Goal: Transaction & Acquisition: Purchase product/service

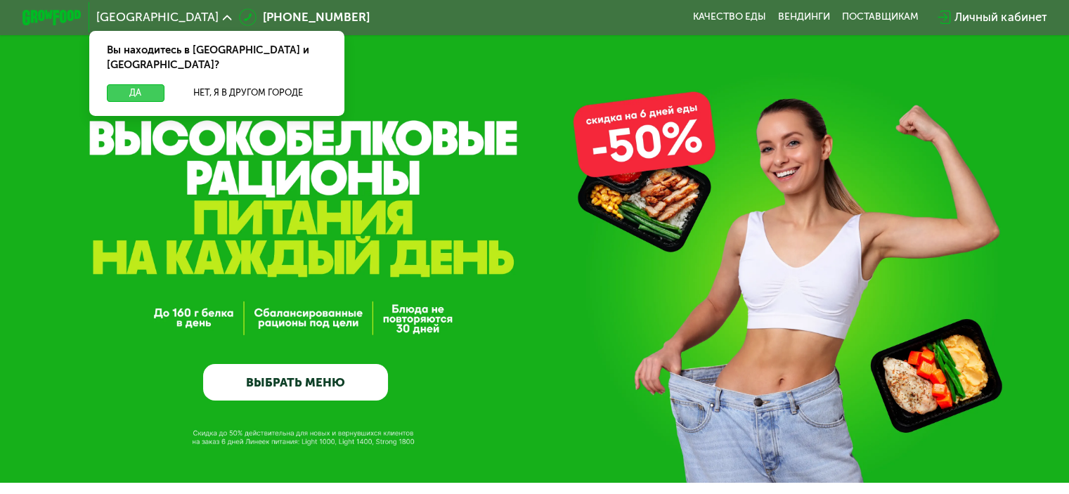
click at [110, 84] on button "Да" at bounding box center [135, 93] width 57 height 18
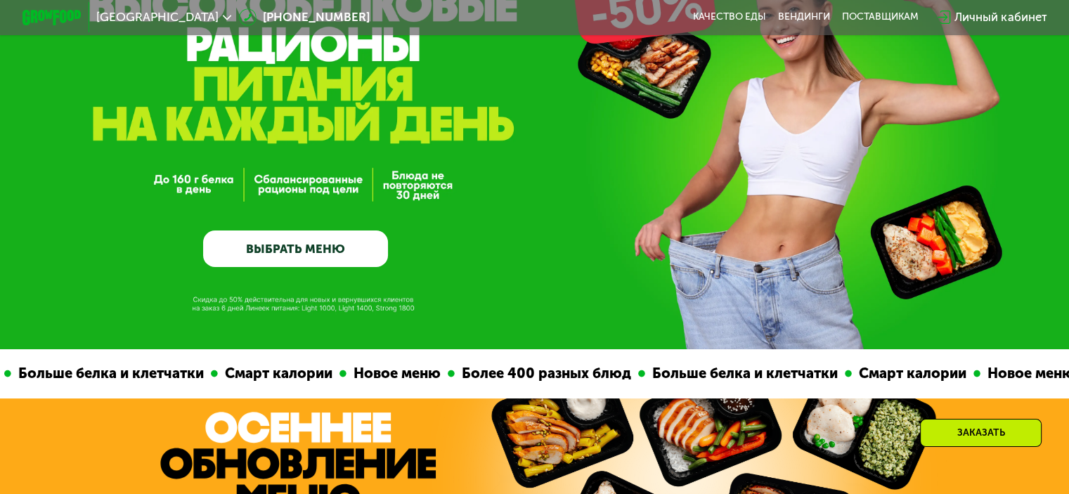
scroll to position [141, 0]
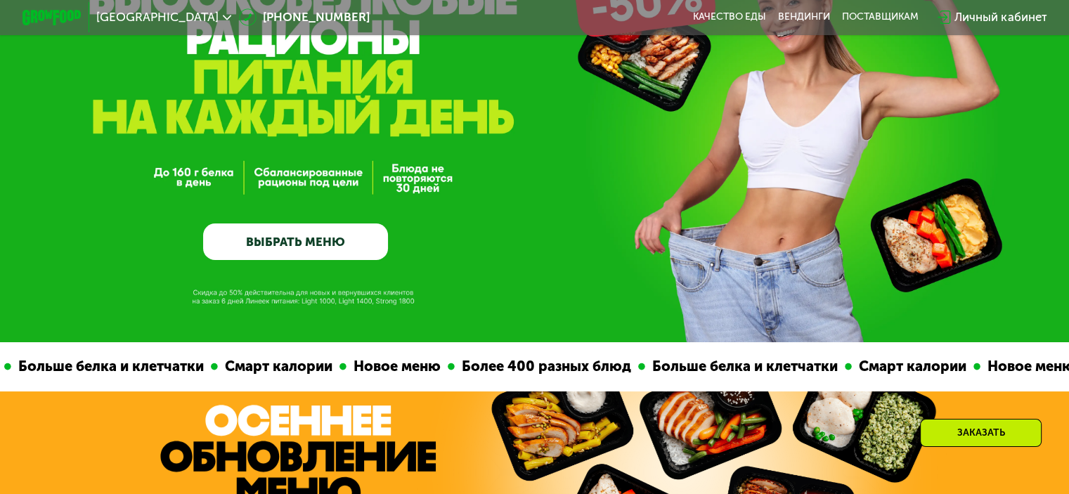
click at [298, 251] on link "ВЫБРАТЬ МЕНЮ" at bounding box center [295, 242] width 185 height 37
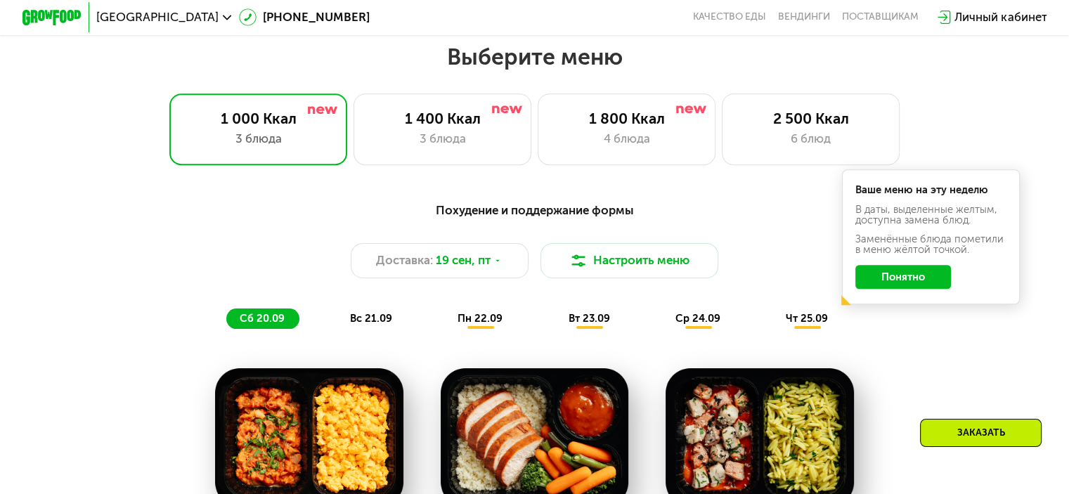
scroll to position [945, 0]
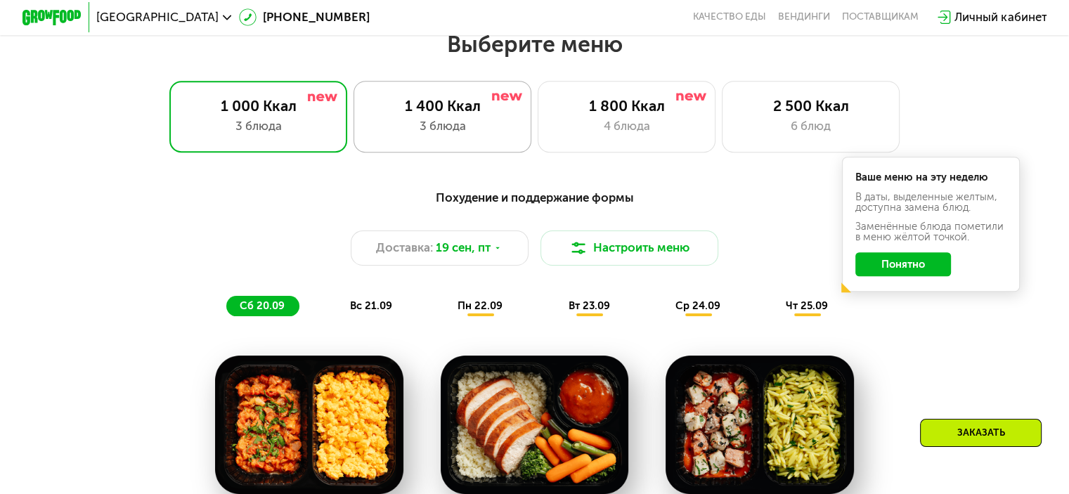
click at [445, 122] on div "1 400 Ккал 3 блюда" at bounding box center [443, 116] width 179 height 71
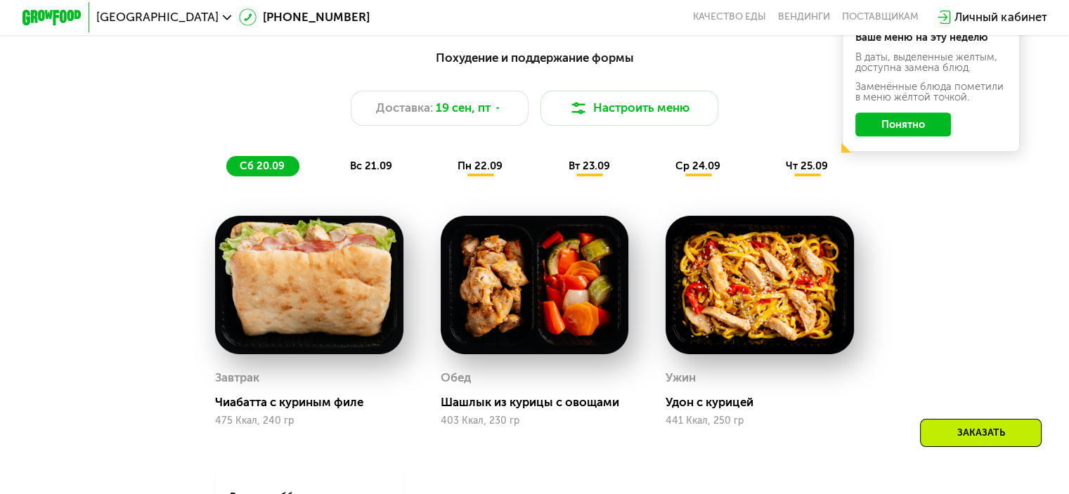
scroll to position [1086, 0]
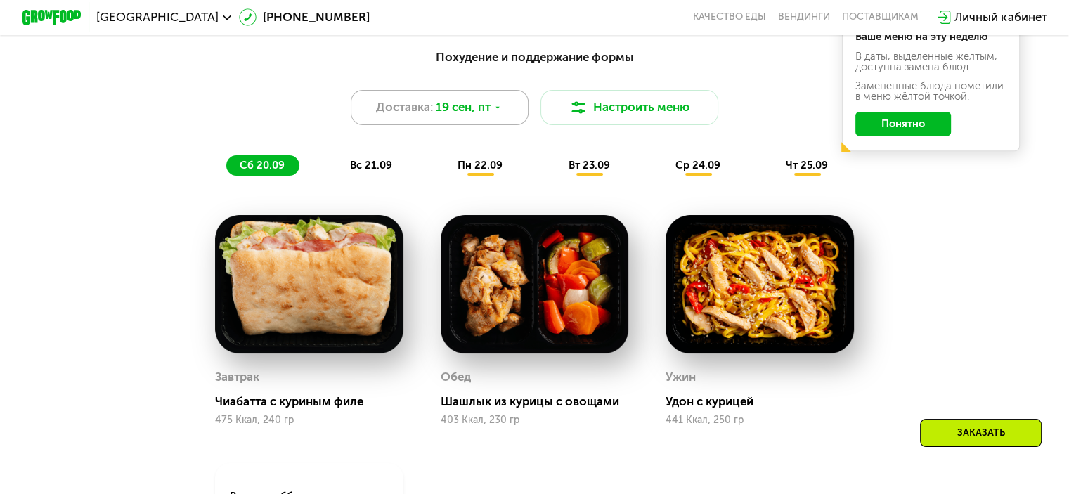
click at [472, 113] on span "19 сен, пт" at bounding box center [463, 107] width 55 height 18
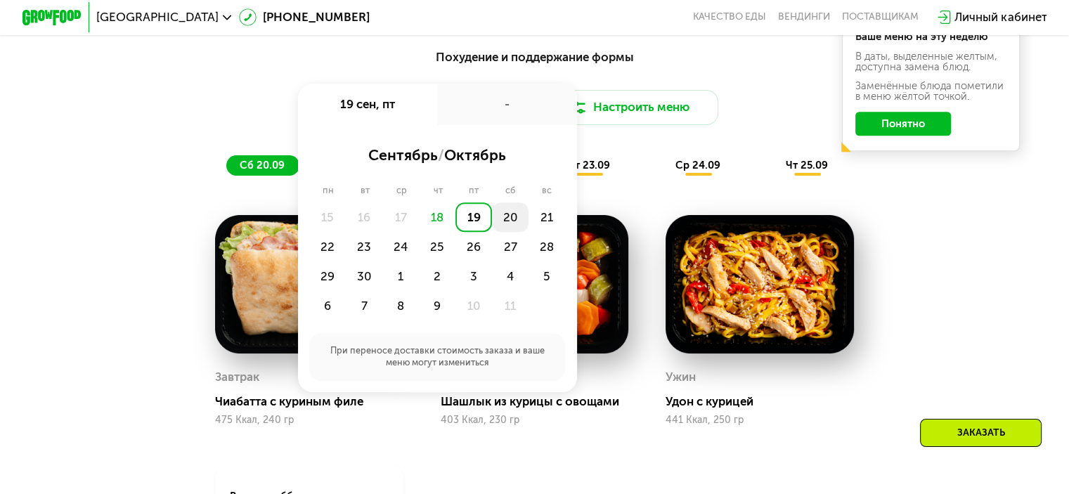
drag, startPoint x: 489, startPoint y: 224, endPoint x: 498, endPoint y: 223, distance: 8.6
click at [498, 223] on div "15 16 17 18 19 20 21 22 23 24 25 26 27 28 29 30 1 2 3 4 5 6 7 8 9 10 11" at bounding box center [436, 262] width 255 height 119
click at [505, 225] on div "20" at bounding box center [510, 218] width 37 height 30
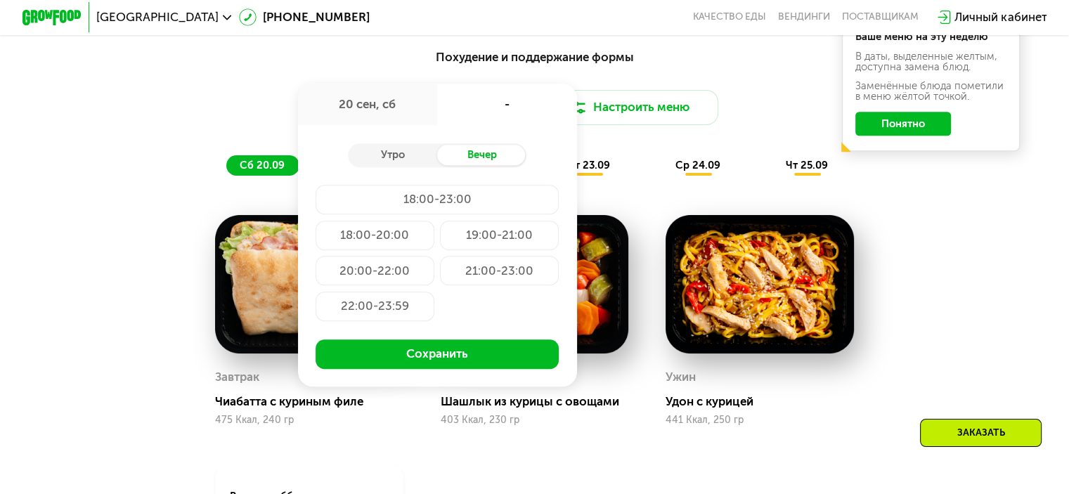
click at [422, 207] on div "18:00-23:00" at bounding box center [437, 200] width 243 height 30
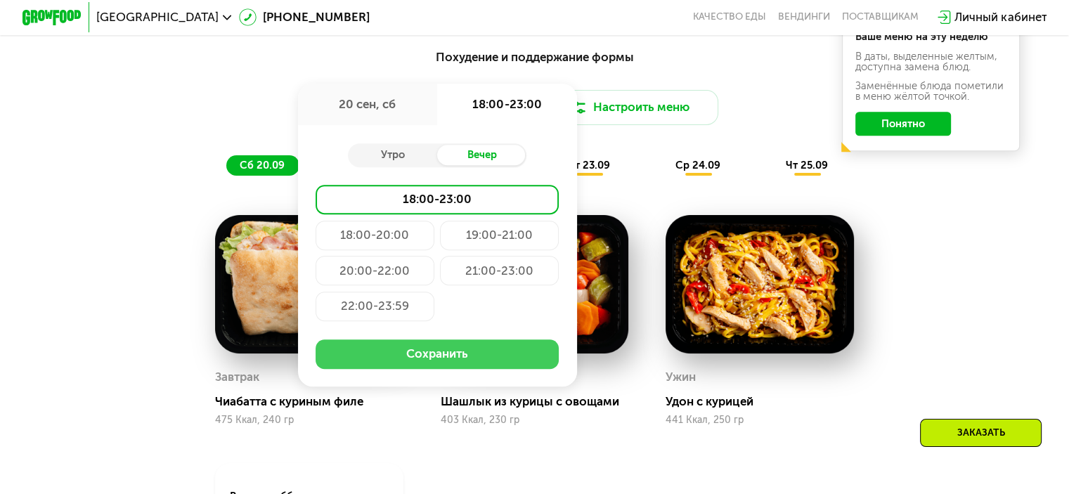
click at [432, 369] on button "Сохранить" at bounding box center [437, 355] width 243 height 30
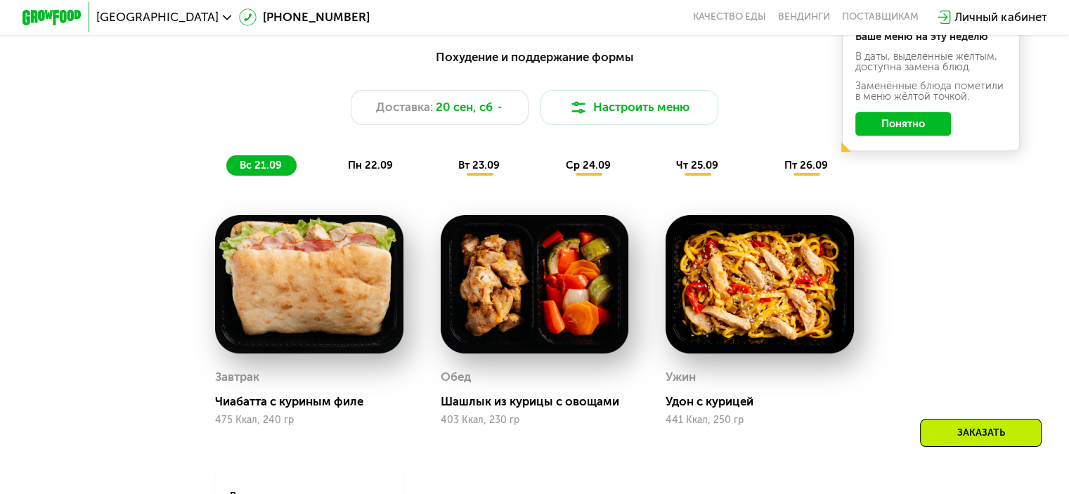
click at [932, 135] on button "Понятно" at bounding box center [904, 124] width 96 height 24
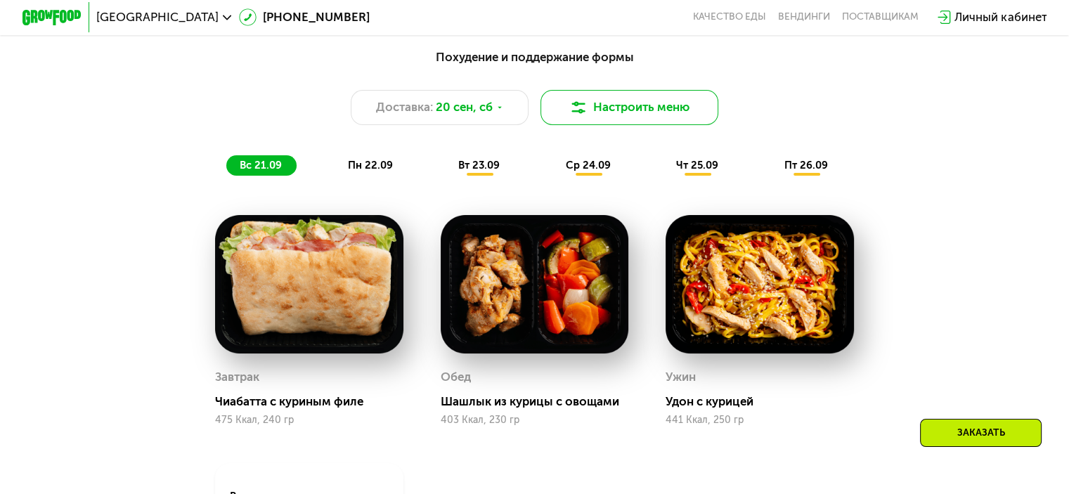
click at [586, 115] on img at bounding box center [579, 107] width 18 height 18
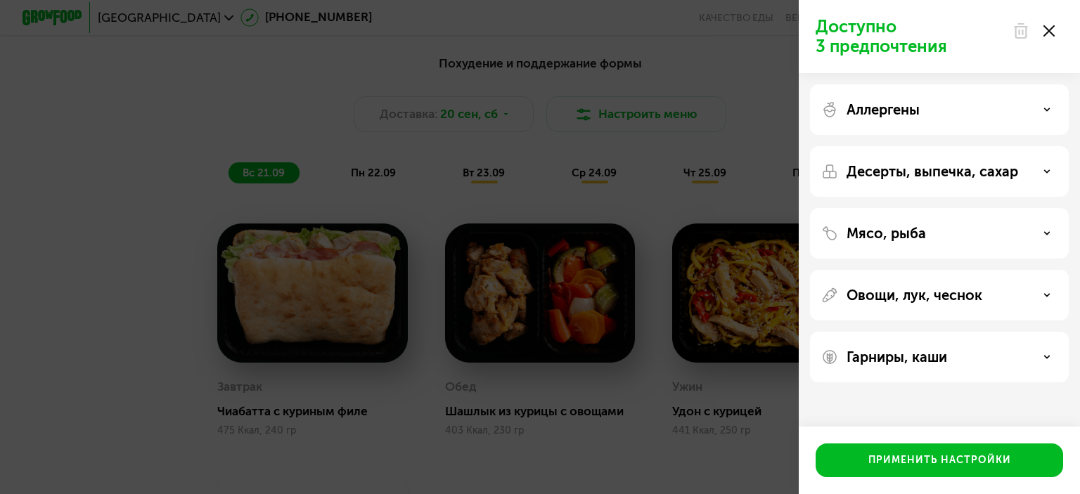
click at [1050, 30] on use at bounding box center [1048, 30] width 11 height 11
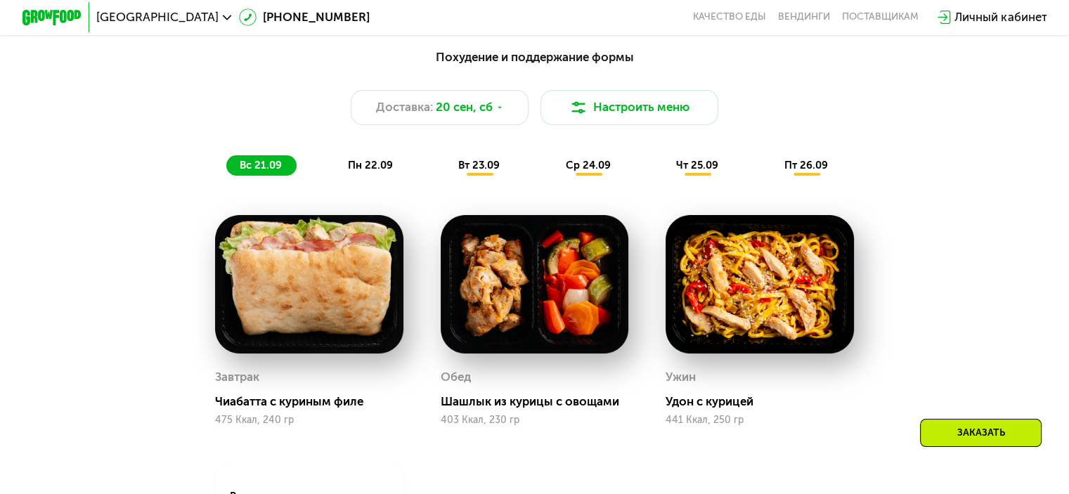
click at [367, 169] on span "пн 22.09" at bounding box center [370, 165] width 45 height 13
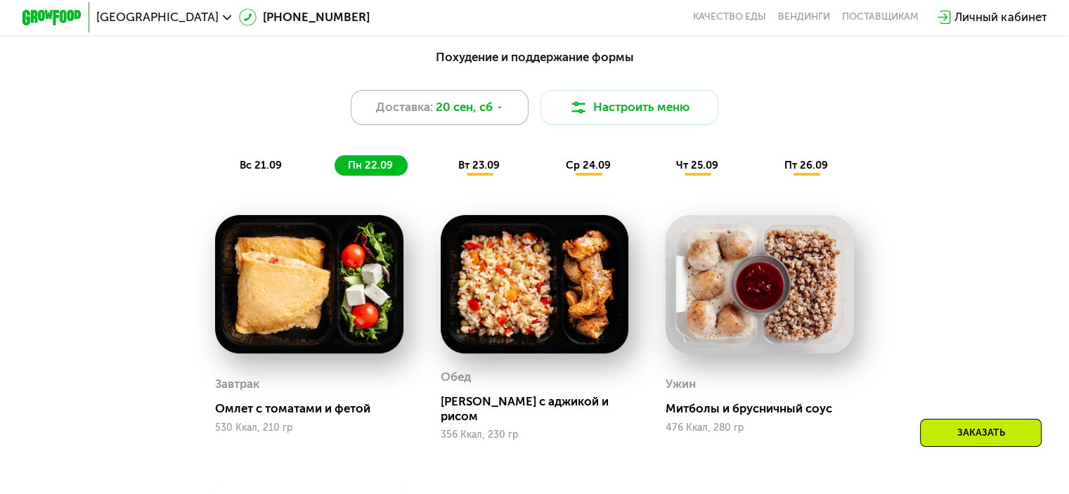
click at [470, 109] on span "20 сен, сб" at bounding box center [464, 107] width 57 height 18
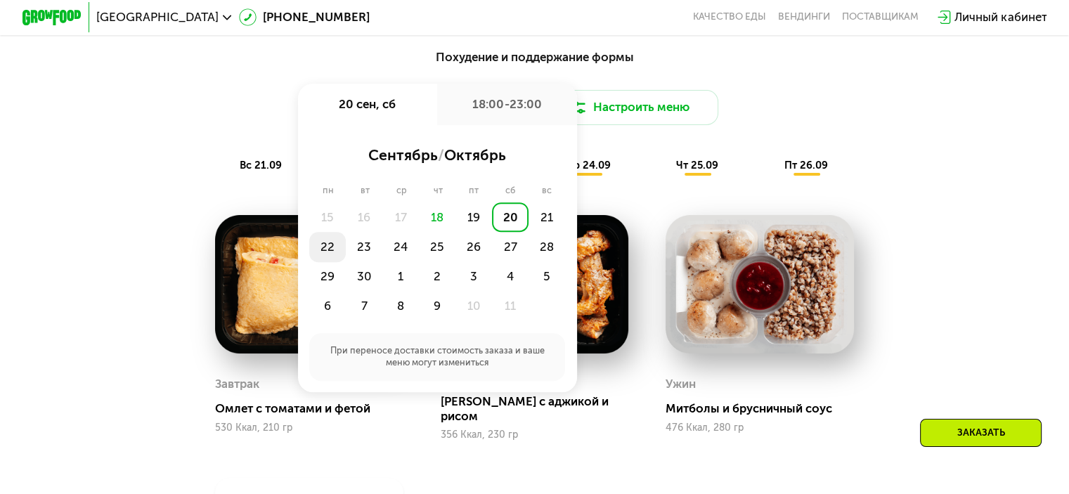
click at [321, 254] on div "22" at bounding box center [327, 247] width 37 height 30
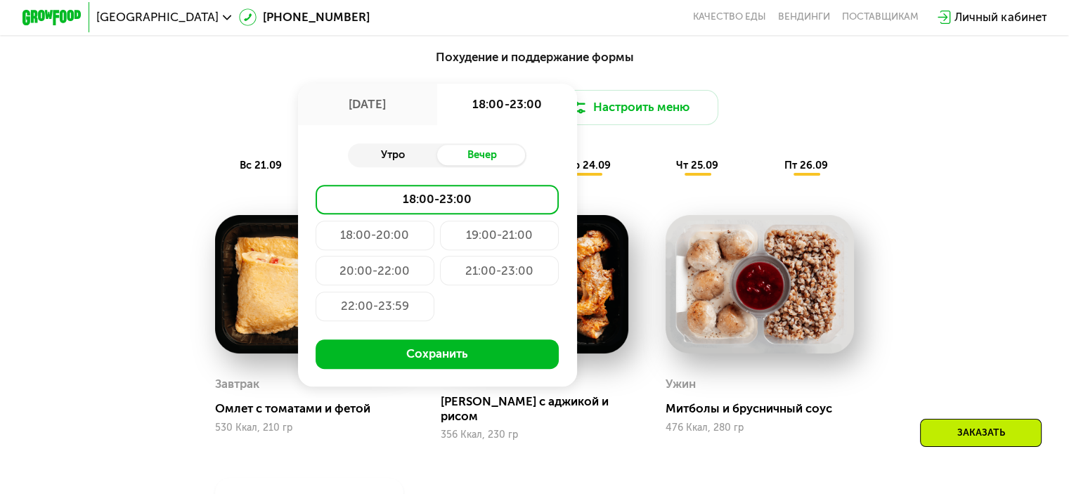
click at [398, 162] on div "Утро" at bounding box center [392, 155] width 89 height 21
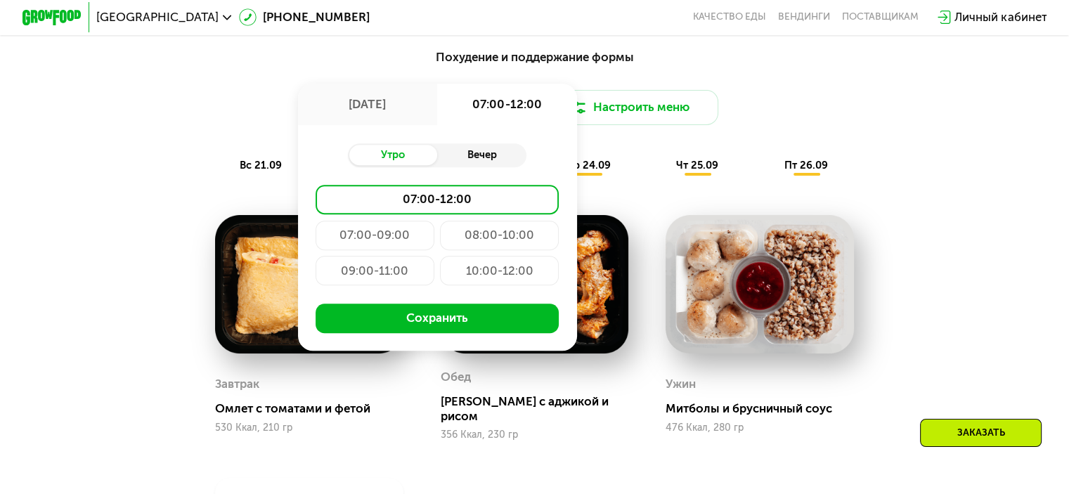
click at [471, 158] on div "Вечер" at bounding box center [481, 155] width 89 height 21
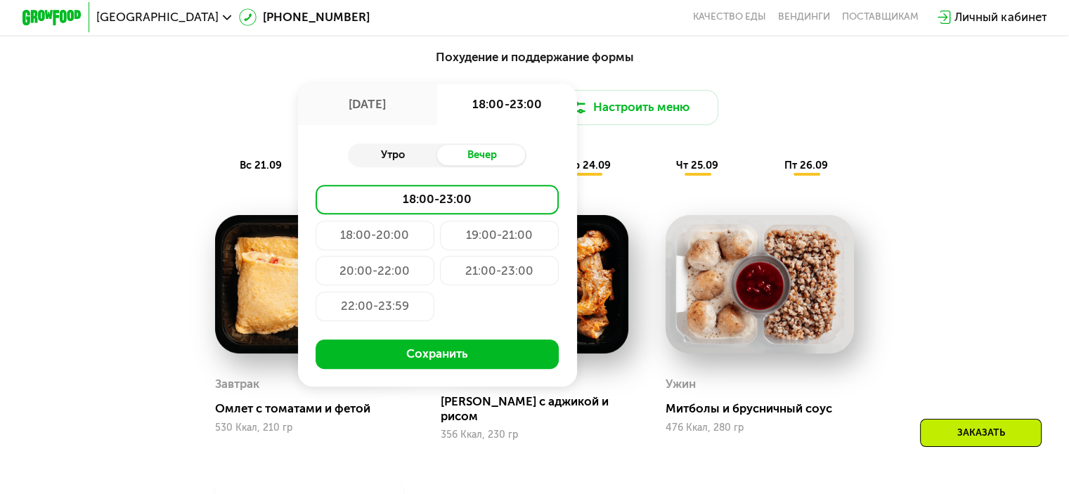
click at [387, 166] on div "Утро" at bounding box center [392, 155] width 89 height 21
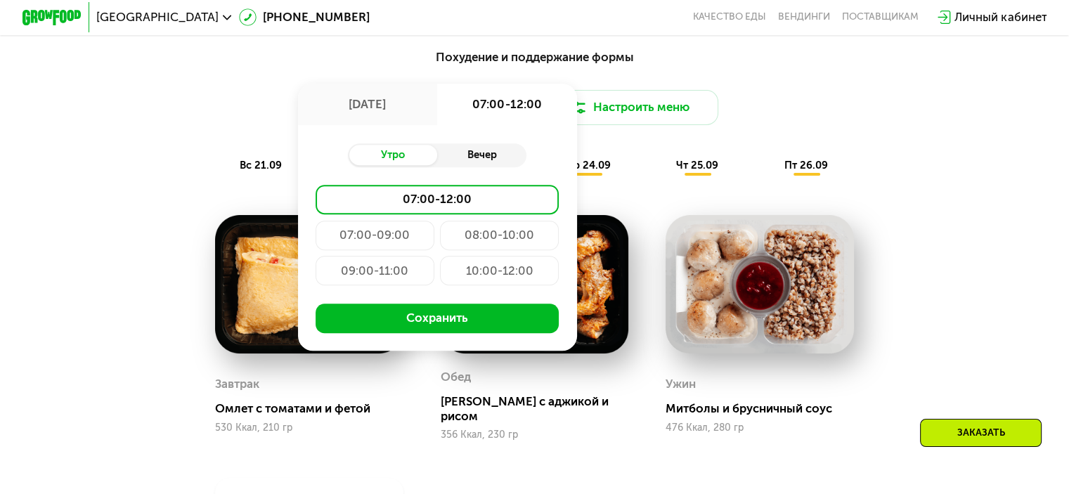
click at [481, 162] on div "Вечер" at bounding box center [481, 155] width 89 height 21
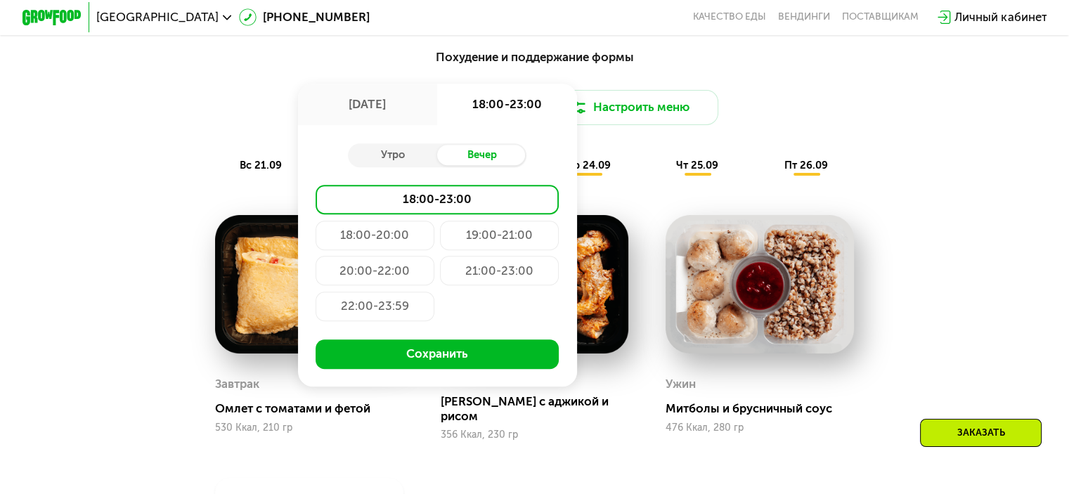
click at [372, 243] on div "18:00-20:00" at bounding box center [375, 236] width 119 height 30
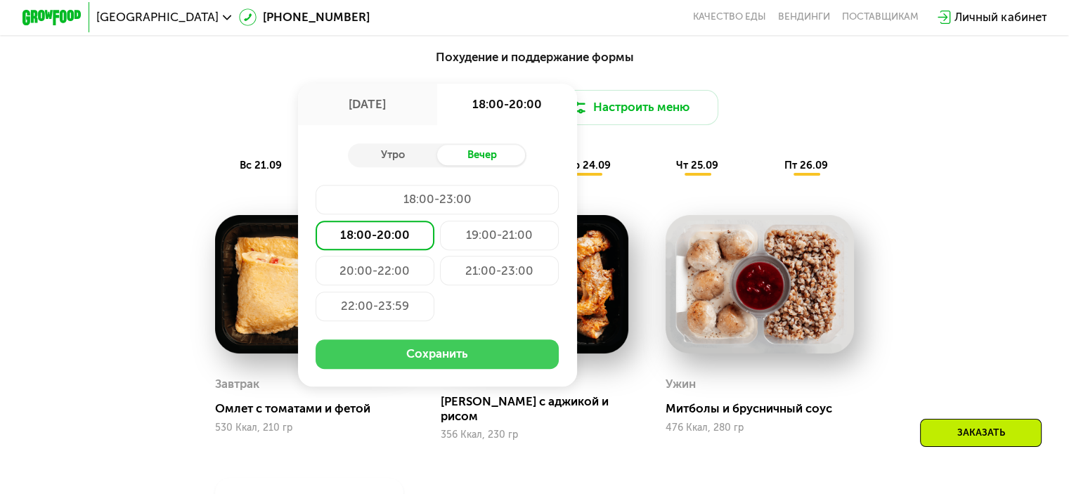
click at [442, 366] on button "Сохранить" at bounding box center [437, 355] width 243 height 30
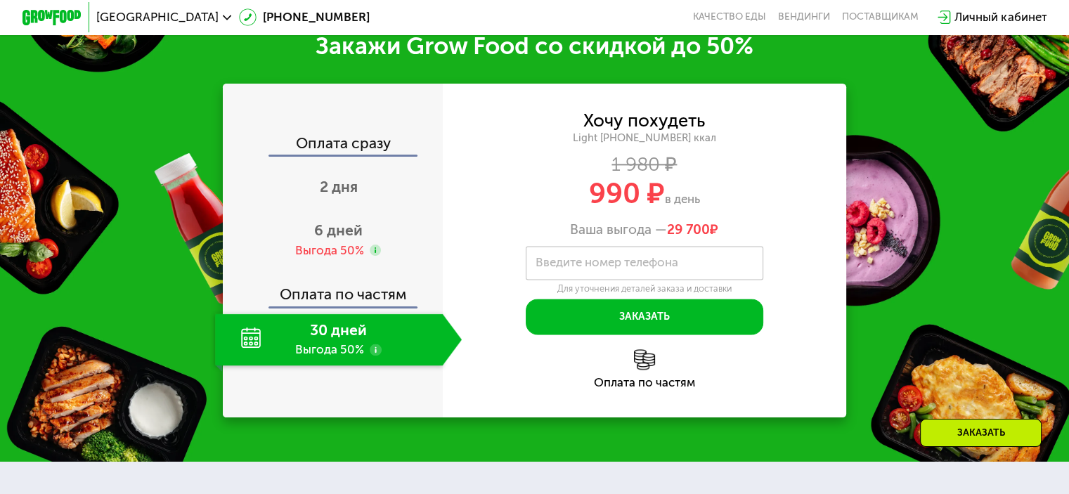
scroll to position [1859, 0]
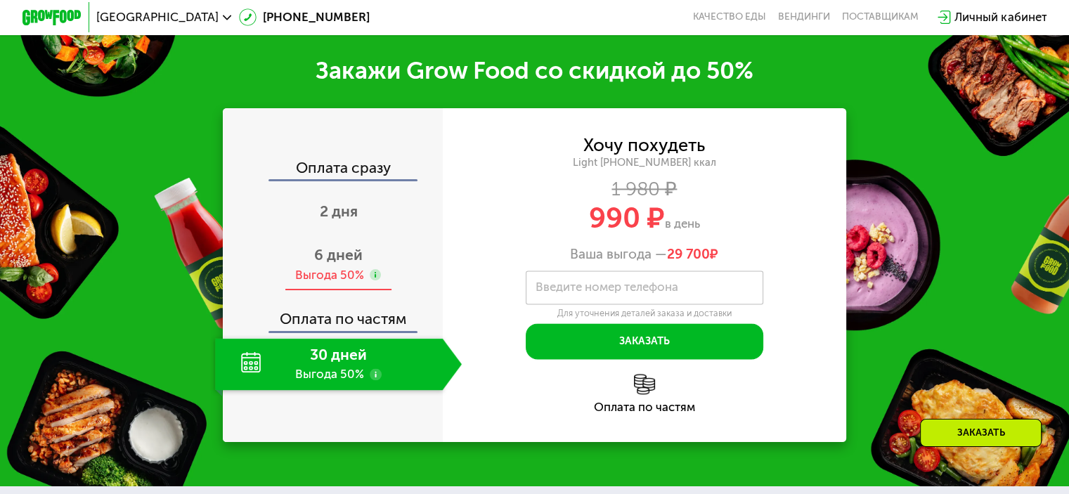
click at [336, 264] on span "6 дней" at bounding box center [338, 255] width 49 height 18
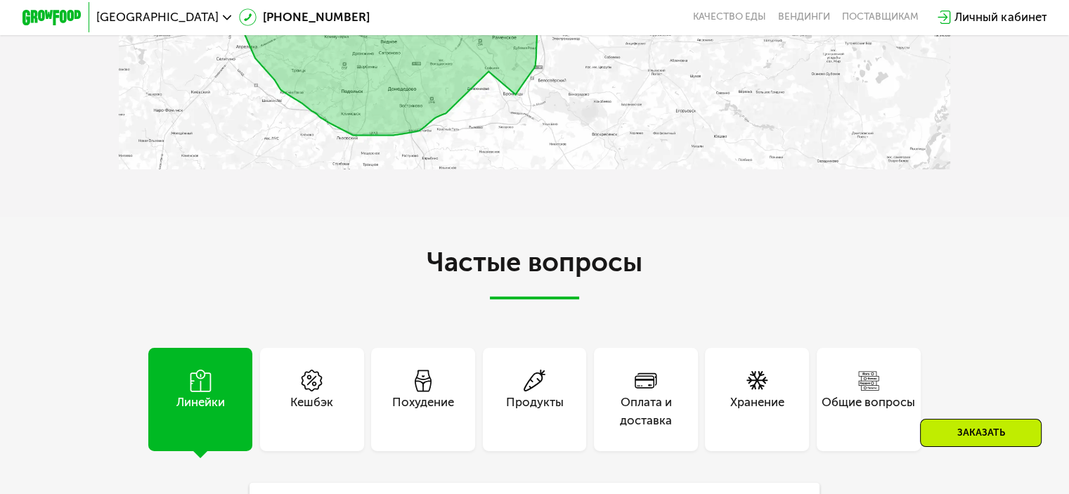
scroll to position [3898, 0]
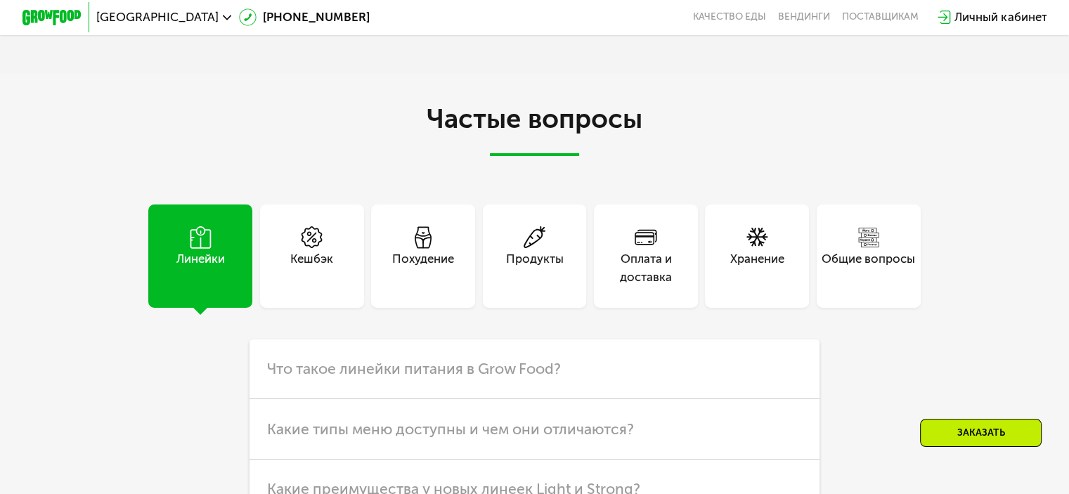
click at [795, 289] on div "Хранение" at bounding box center [757, 257] width 104 height 104
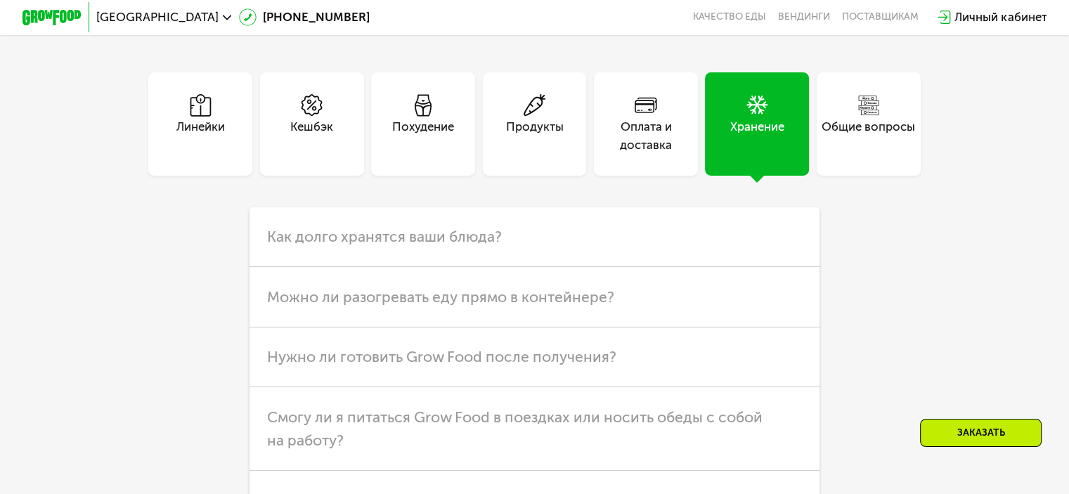
scroll to position [4109, 0]
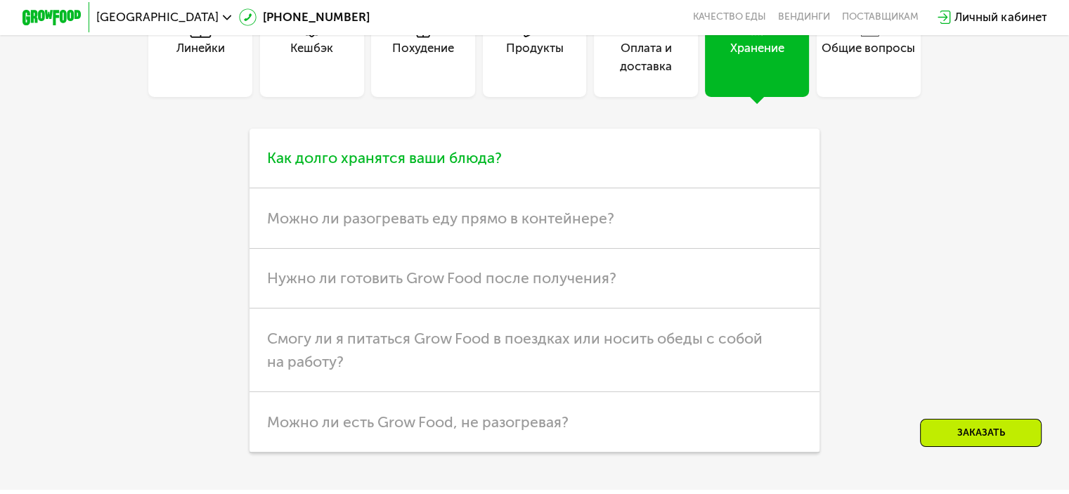
click at [598, 188] on h3 "Как долго хранятся ваши блюда?" at bounding box center [535, 159] width 570 height 60
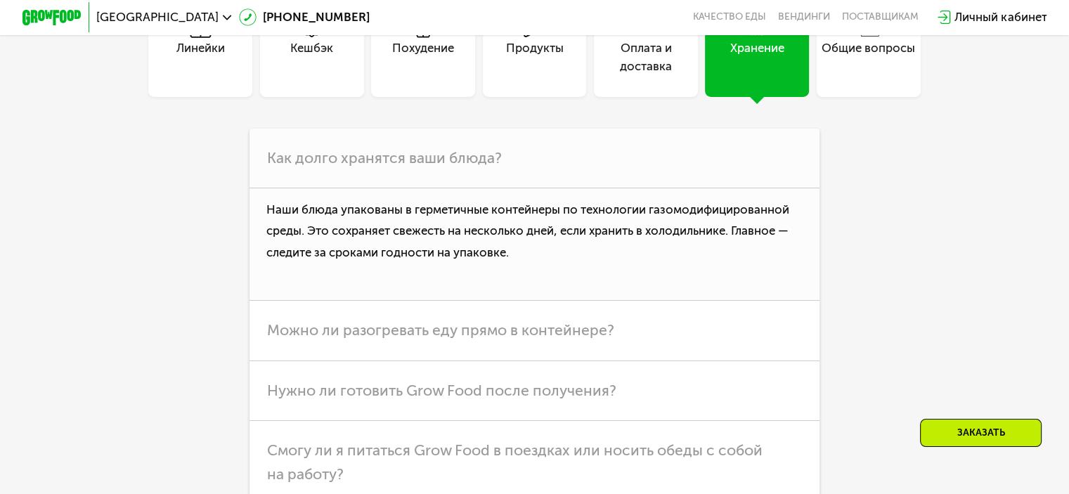
click at [914, 75] on div "Общие вопросы" at bounding box center [869, 57] width 94 height 36
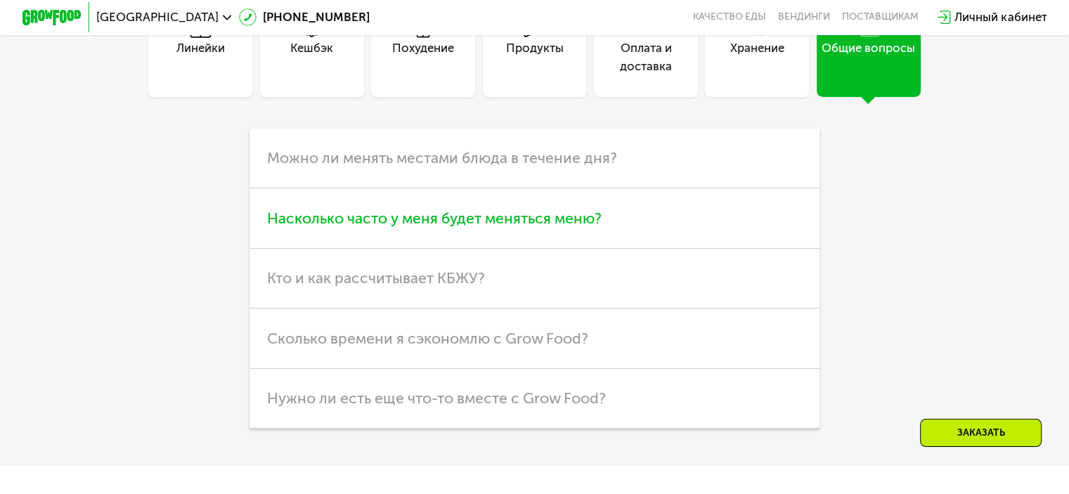
click at [560, 227] on span "Насколько часто у меня будет меняться меню?" at bounding box center [434, 219] width 335 height 18
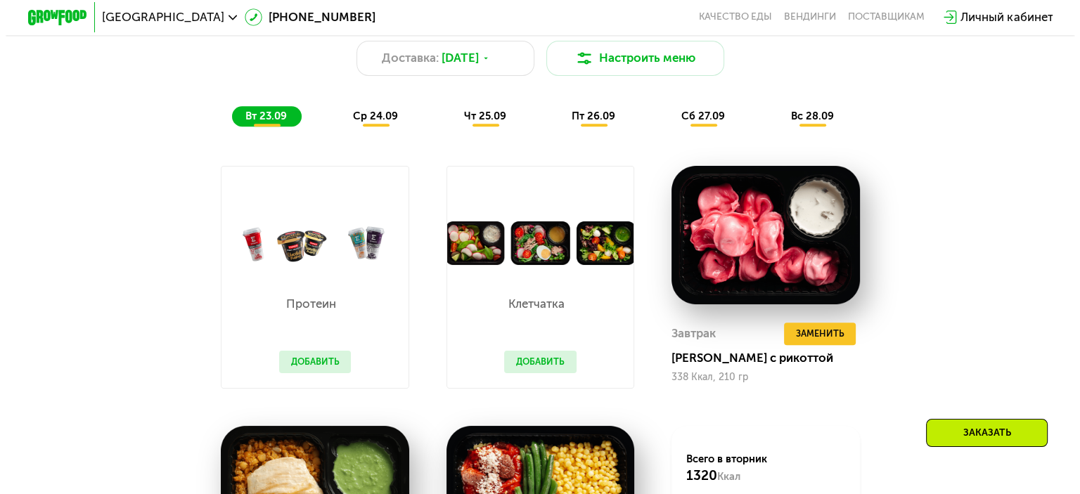
scroll to position [1086, 0]
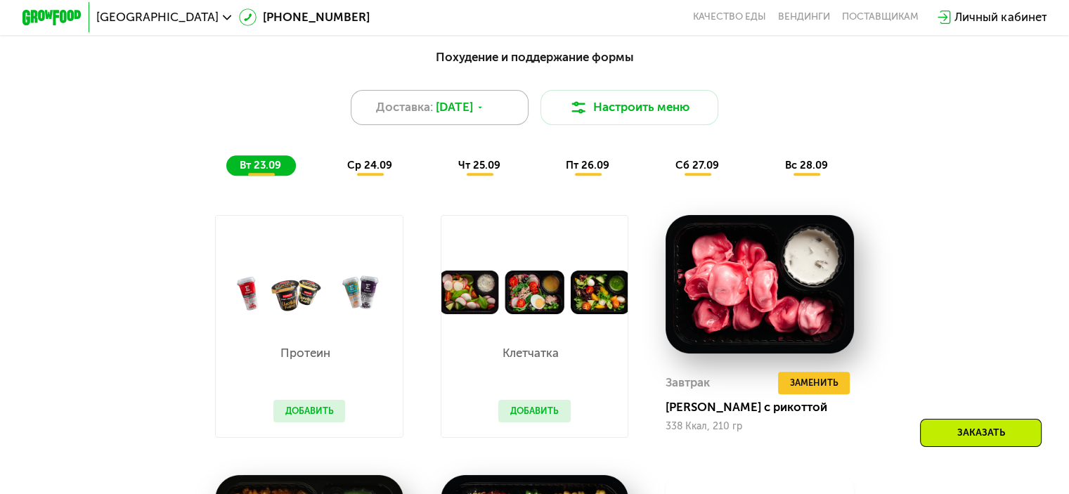
click at [473, 114] on span "[DATE]" at bounding box center [454, 107] width 37 height 18
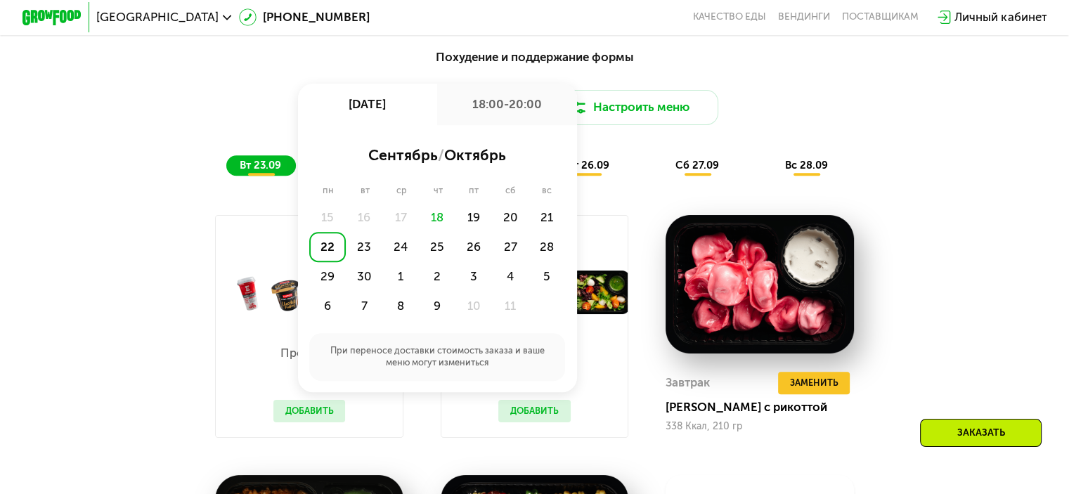
click at [792, 103] on div "Доставка: [DATE] сен, пн 18:00-20:00 сентябрь / октябрь пн вт ср чт пт сб вс 15…" at bounding box center [535, 108] width 880 height 36
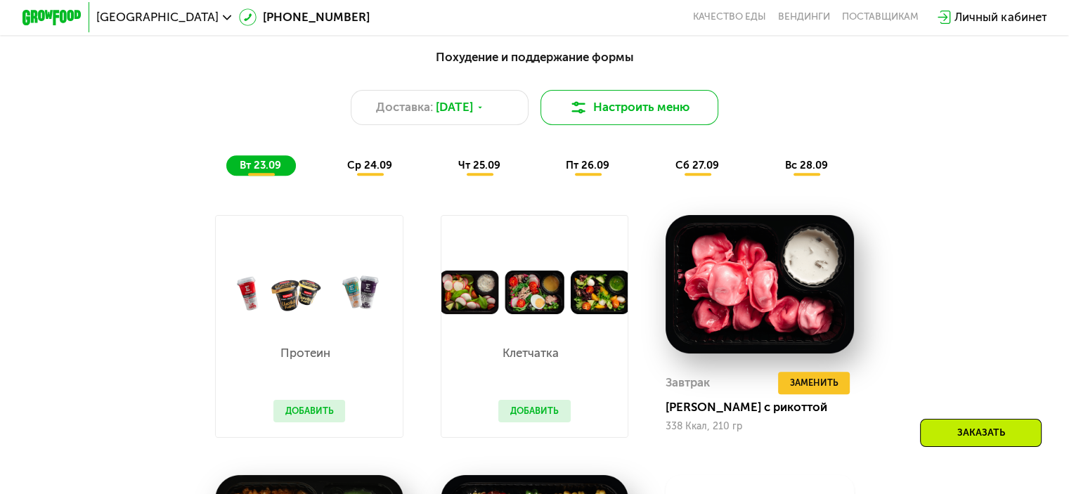
click at [654, 111] on button "Настроить меню" at bounding box center [630, 108] width 179 height 36
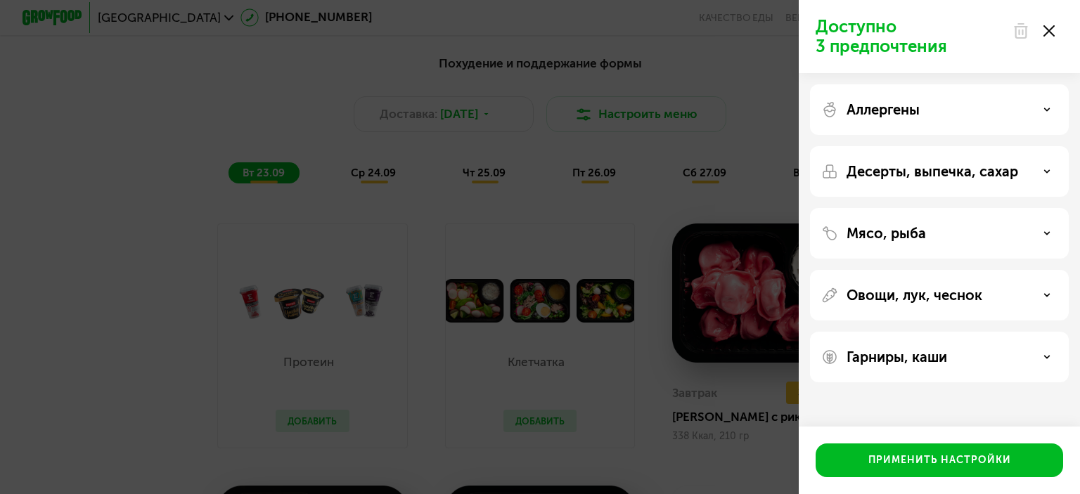
click at [956, 117] on div "Аллергены" at bounding box center [939, 109] width 236 height 17
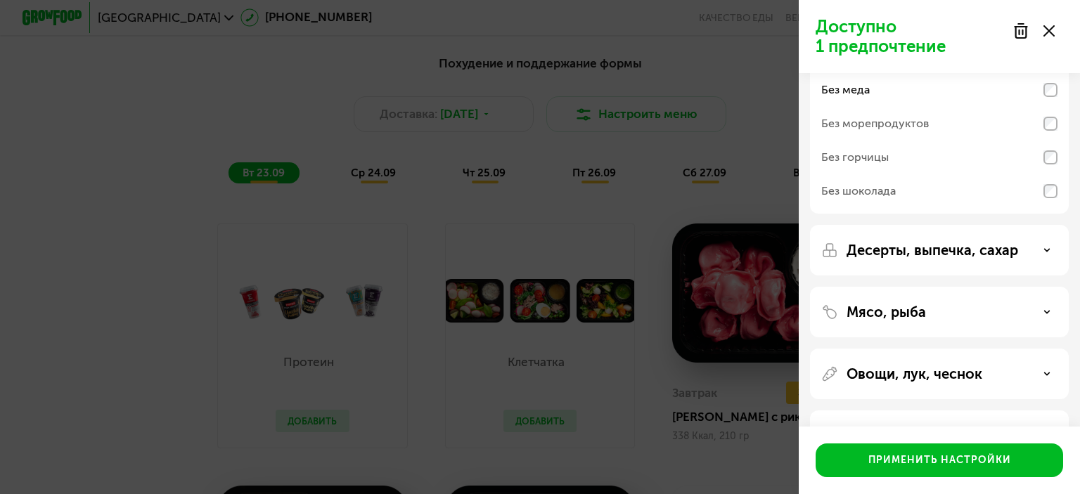
scroll to position [141, 0]
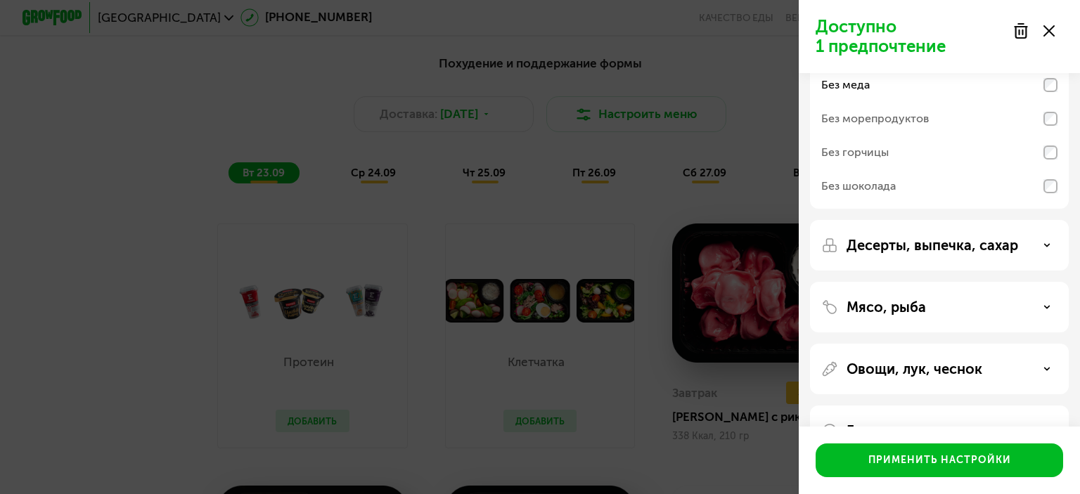
click at [1045, 252] on div "Десерты, выпечка, сахар" at bounding box center [939, 245] width 236 height 17
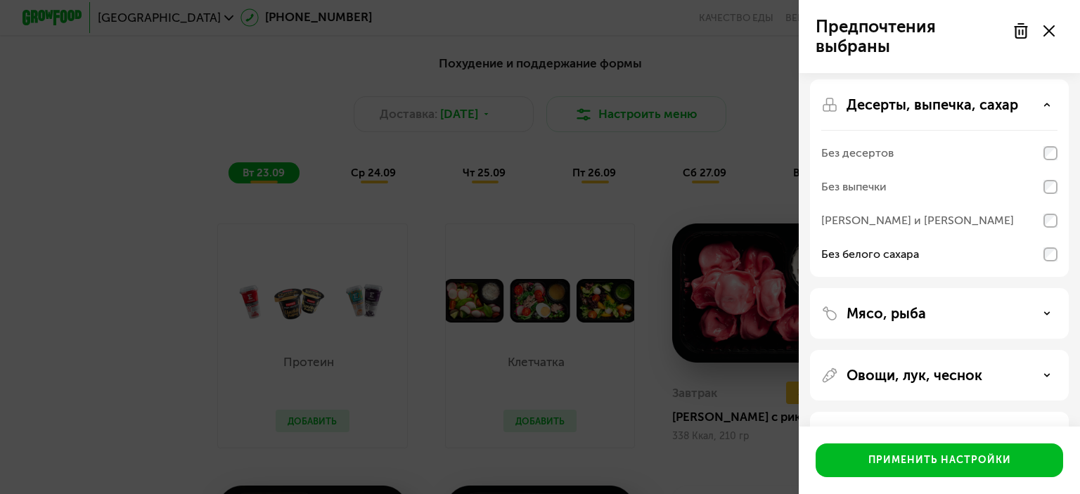
scroll to position [330, 0]
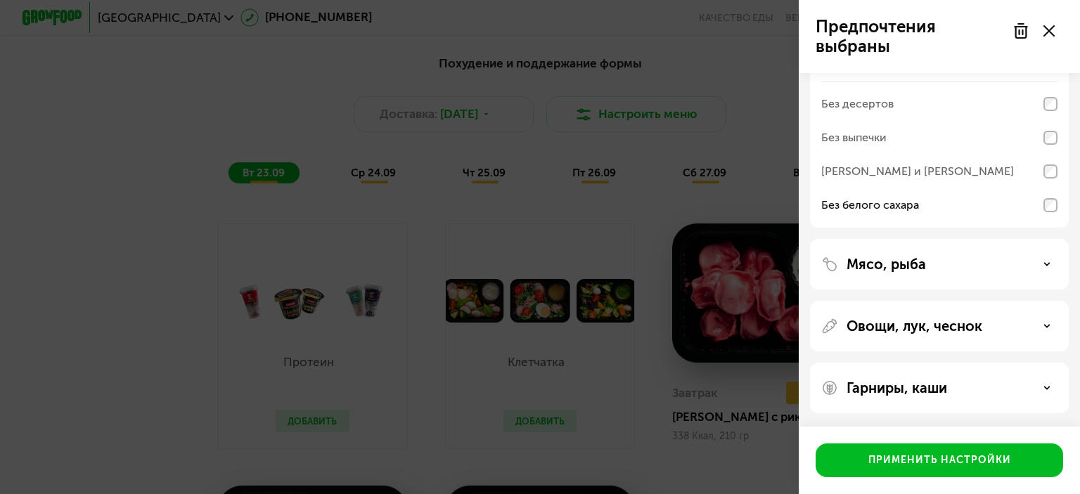
click at [992, 260] on div "Мясо, рыба" at bounding box center [939, 264] width 236 height 17
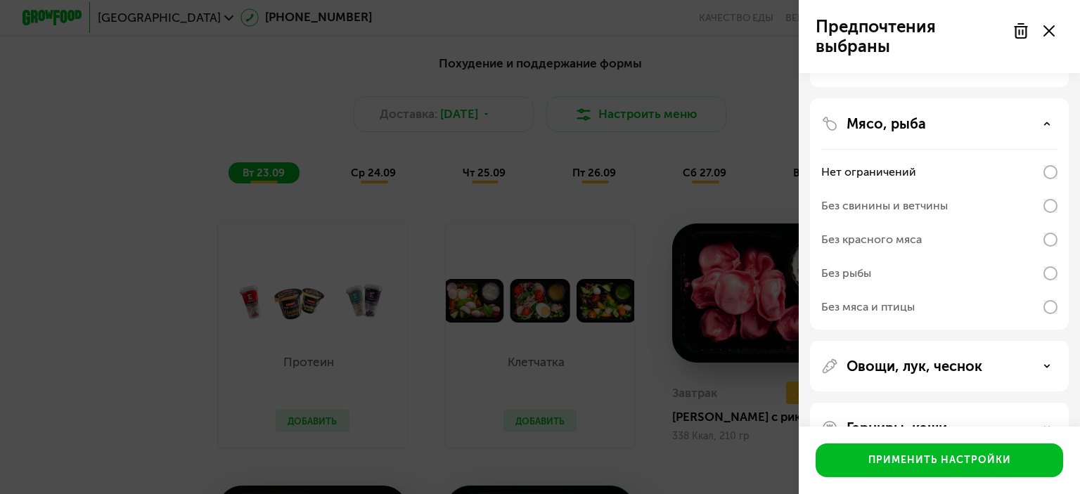
scroll to position [511, 0]
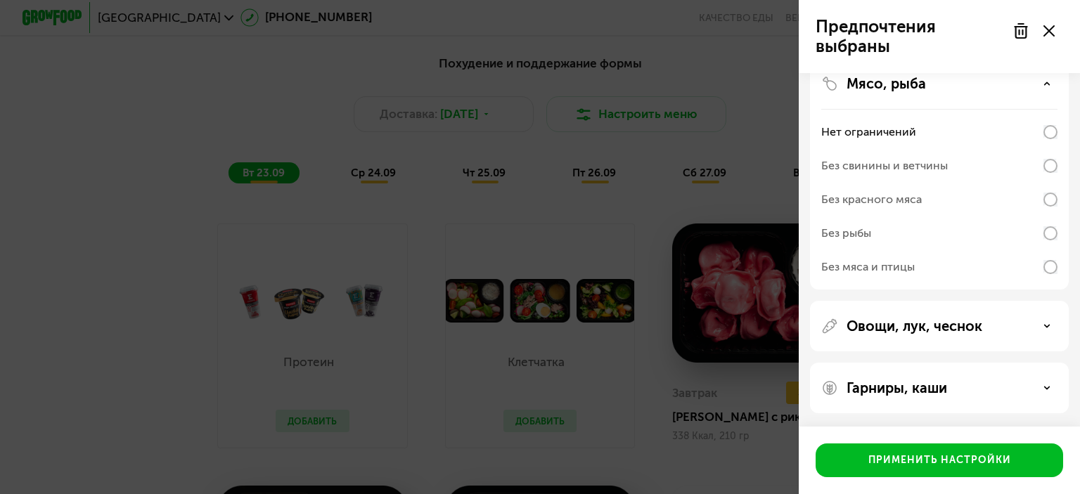
click at [979, 331] on p "Овощи, лук, чеснок" at bounding box center [915, 326] width 136 height 17
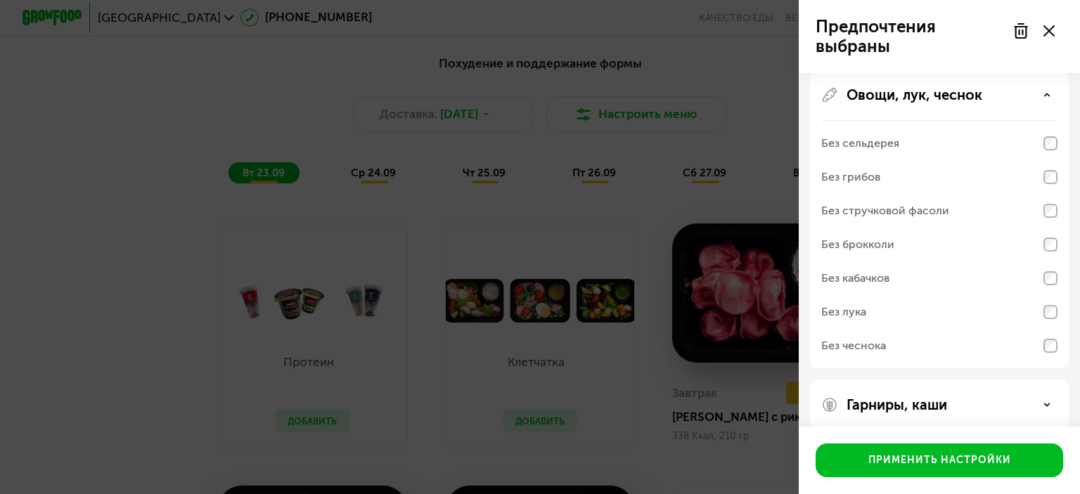
scroll to position [759, 0]
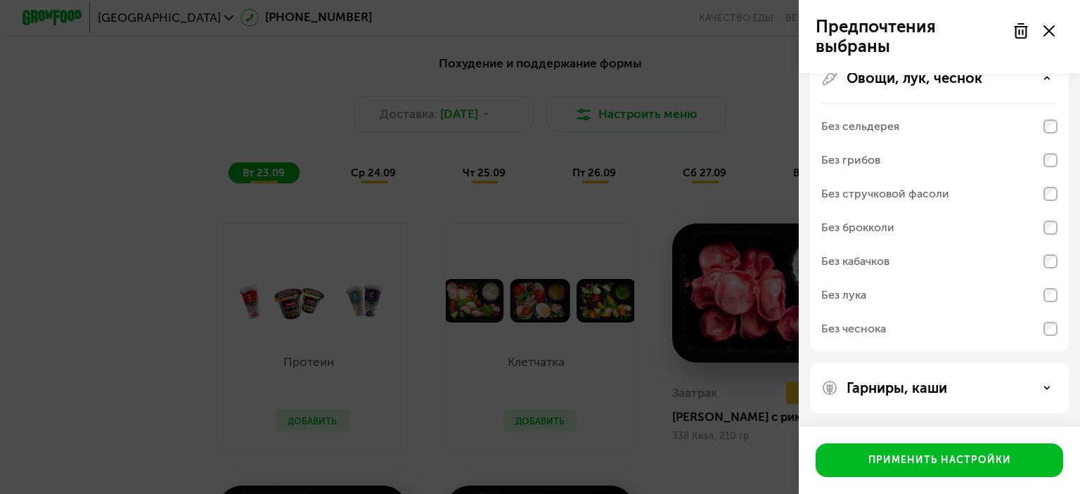
click at [944, 391] on p "Гарниры, каши" at bounding box center [897, 388] width 101 height 17
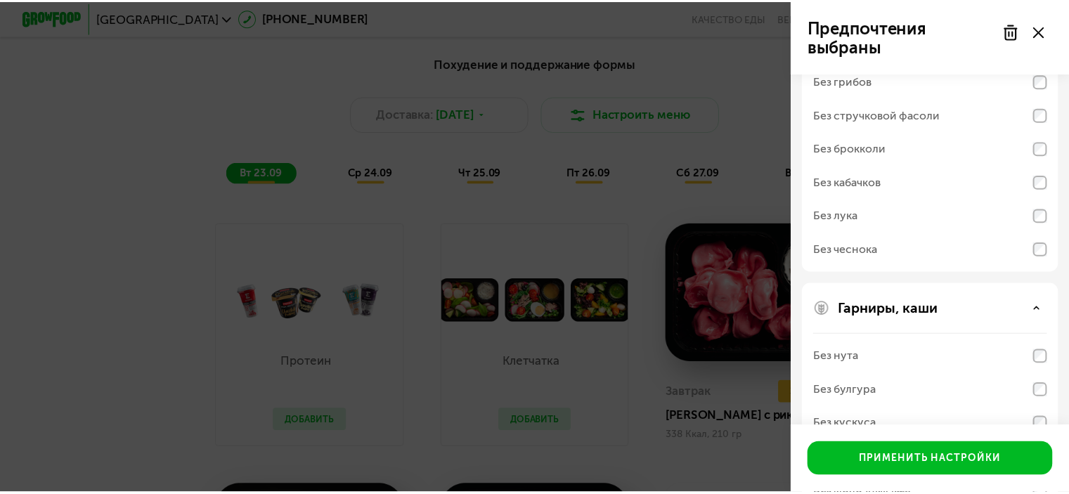
scroll to position [939, 0]
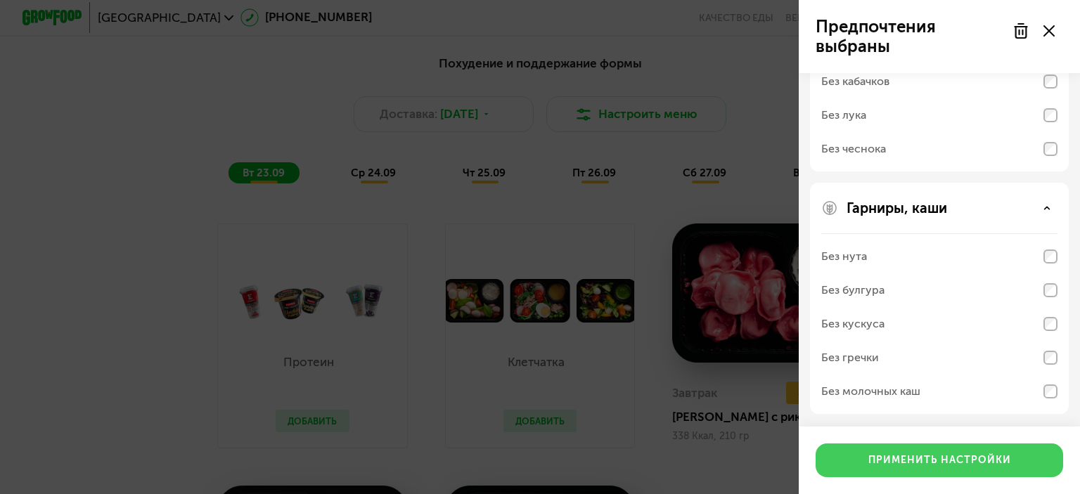
click at [930, 466] on div "Применить настройки" at bounding box center [939, 461] width 143 height 14
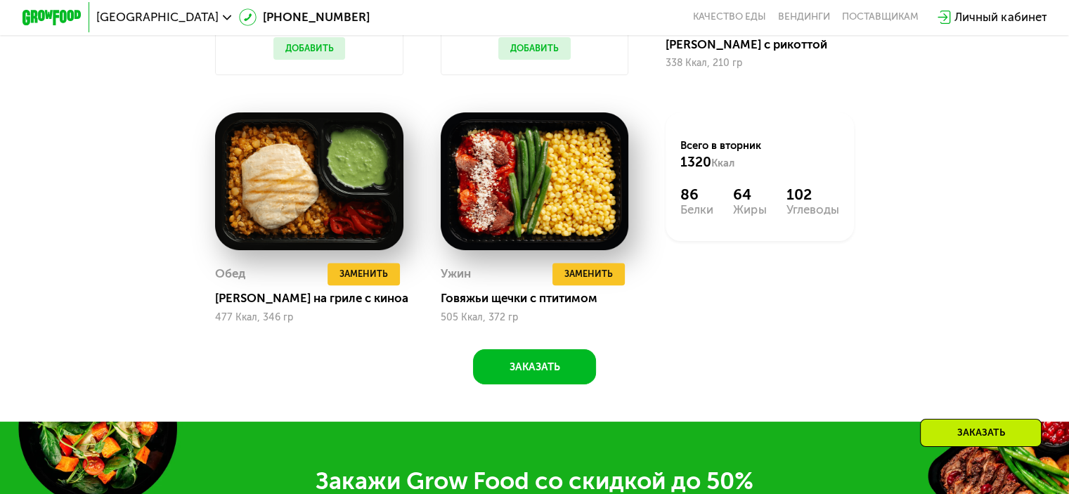
scroll to position [1578, 0]
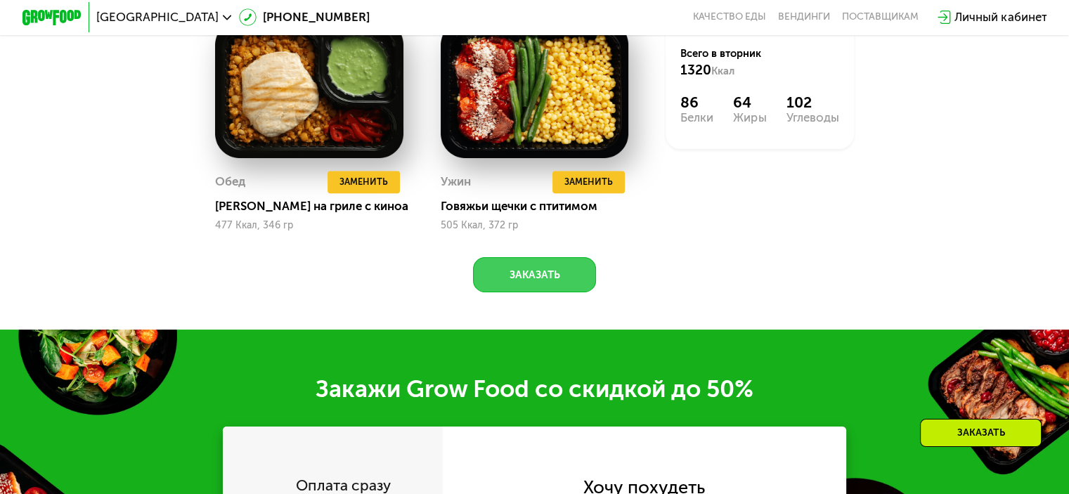
click at [546, 281] on button "Заказать" at bounding box center [534, 275] width 123 height 36
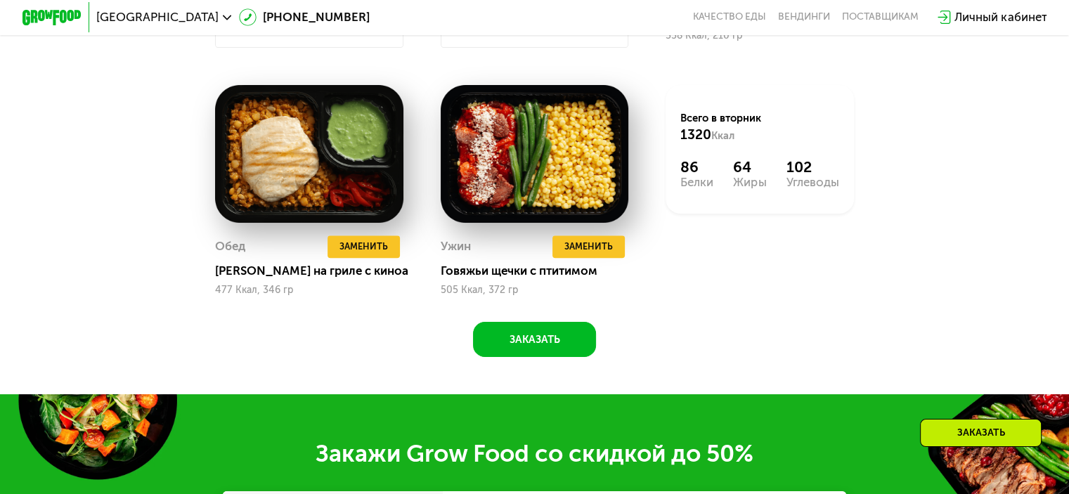
scroll to position [1359, 0]
